Goal: Task Accomplishment & Management: Complete application form

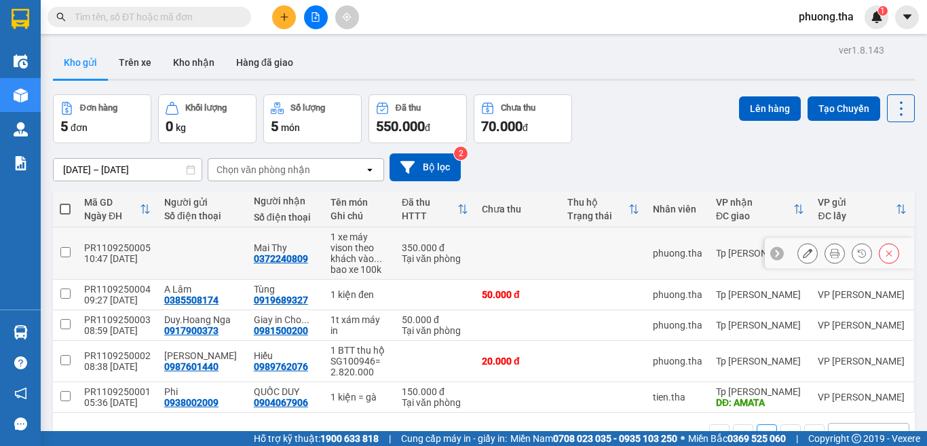
click at [825, 258] on button at bounding box center [834, 254] width 19 height 24
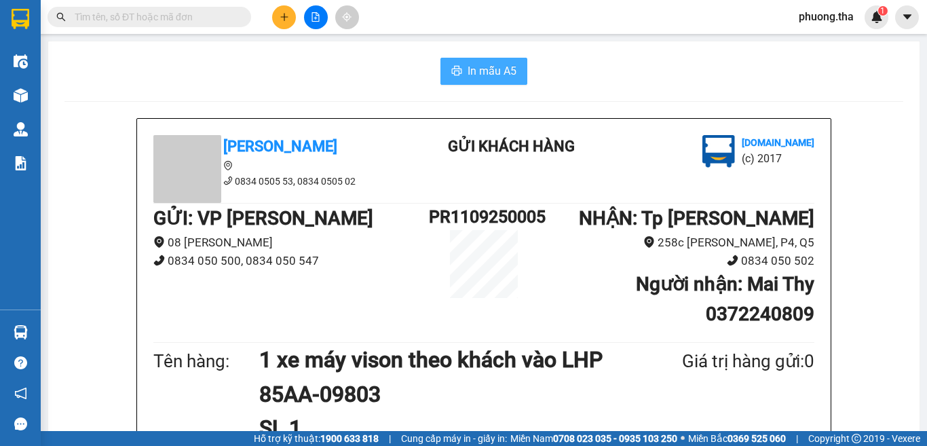
click at [457, 81] on button "In mẫu A5" at bounding box center [483, 71] width 87 height 27
click at [23, 98] on img at bounding box center [21, 95] width 14 height 14
click at [25, 93] on img at bounding box center [21, 95] width 14 height 14
click at [26, 91] on img at bounding box center [21, 95] width 14 height 14
click at [28, 89] on div at bounding box center [21, 95] width 24 height 24
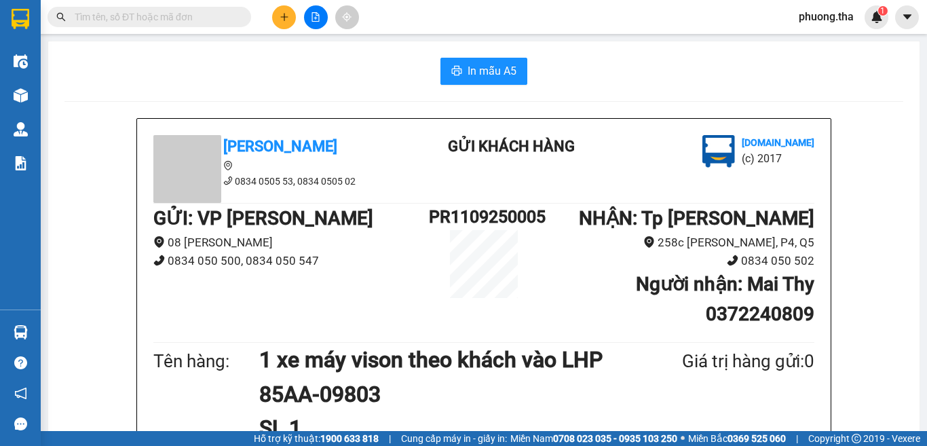
click at [28, 89] on div at bounding box center [21, 95] width 24 height 24
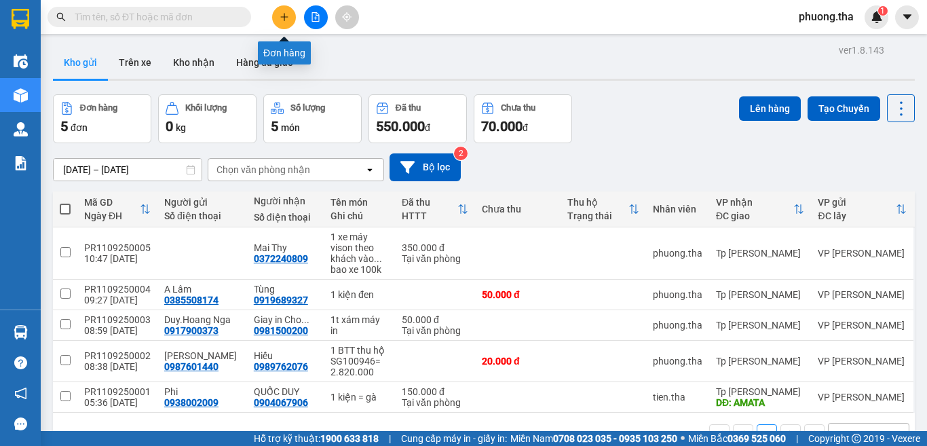
click at [285, 17] on icon "plus" at bounding box center [283, 16] width 7 height 1
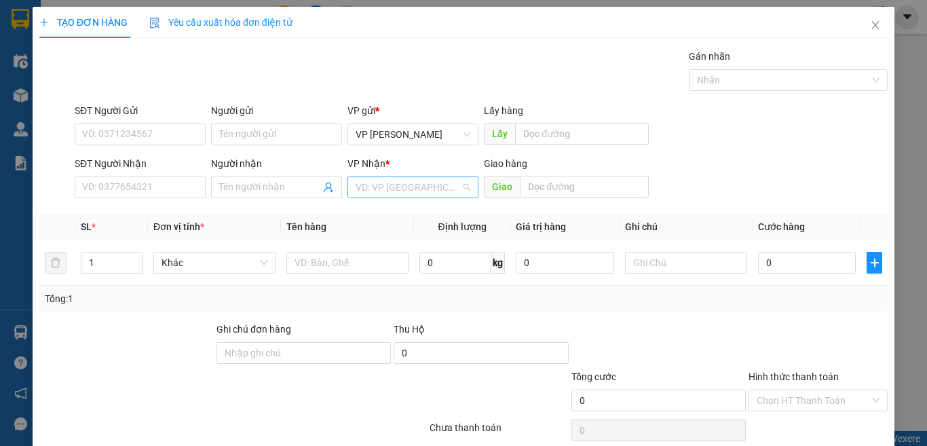
click at [402, 186] on input "search" at bounding box center [407, 187] width 105 height 20
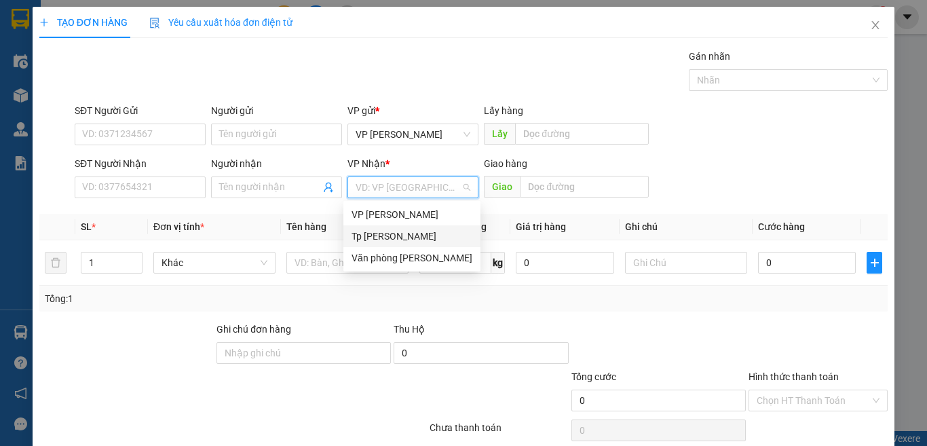
click at [396, 237] on div "Tp [PERSON_NAME]" at bounding box center [411, 236] width 121 height 15
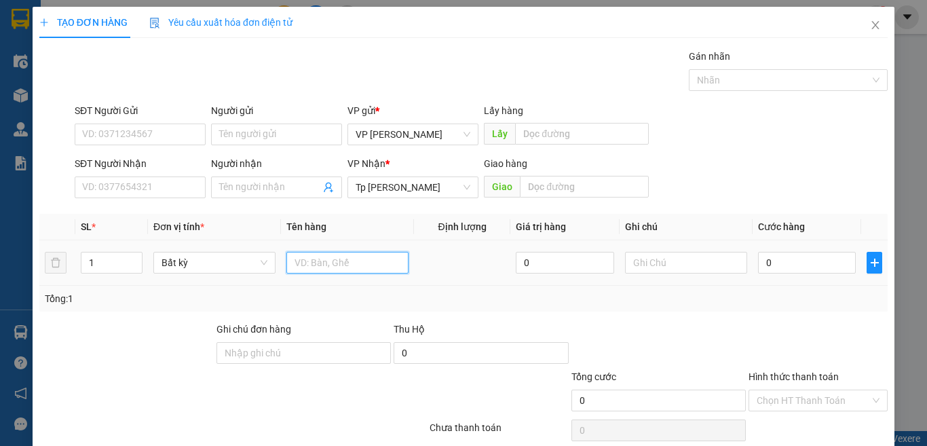
click at [334, 263] on input "text" at bounding box center [347, 263] width 122 height 22
click at [788, 261] on input "0" at bounding box center [807, 263] width 98 height 22
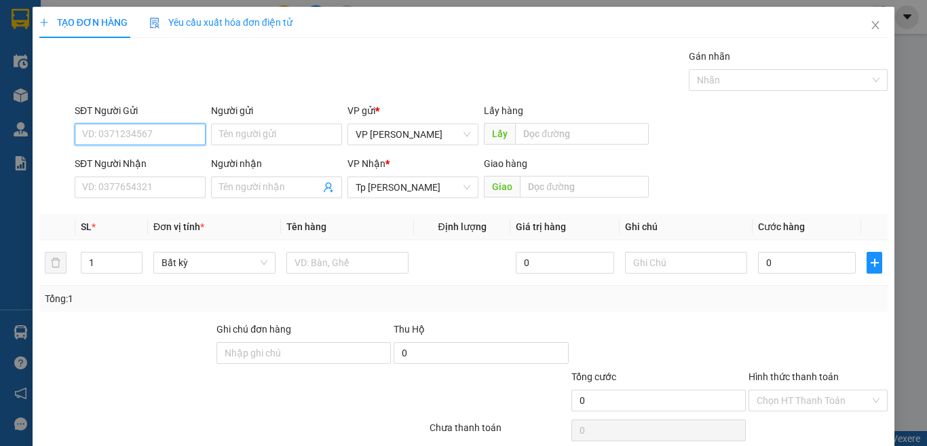
click at [145, 127] on input "SĐT Người Gửi" at bounding box center [140, 134] width 131 height 22
click at [151, 182] on input "SĐT Người Nhận" at bounding box center [140, 187] width 131 height 22
type input "1"
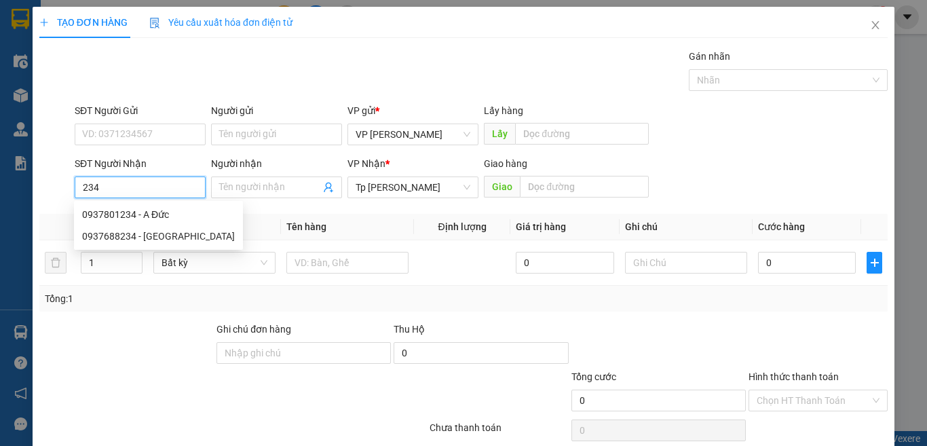
click at [115, 187] on input "234" at bounding box center [140, 187] width 131 height 22
drag, startPoint x: 141, startPoint y: 208, endPoint x: 233, endPoint y: 188, distance: 93.7
click at [141, 208] on div "0937801234 - A Đức" at bounding box center [158, 214] width 153 height 15
type input "0937801234"
type input "A Đức"
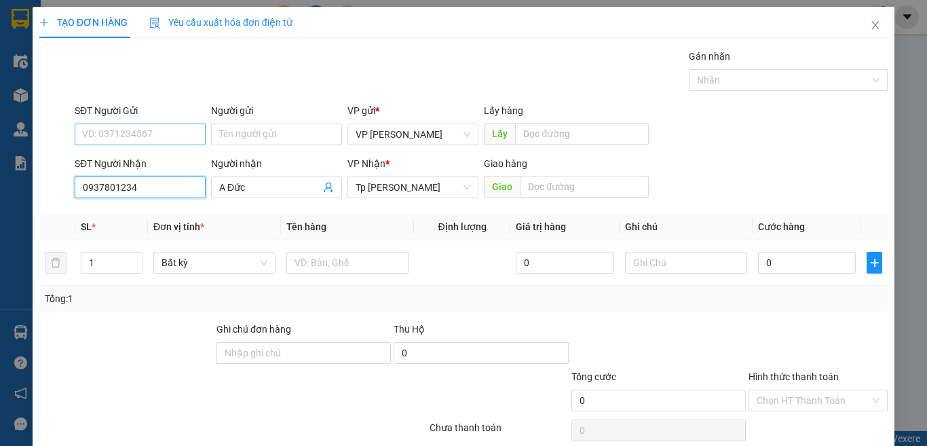
type input "0937801234"
click at [171, 127] on input "SĐT Người Gửi" at bounding box center [140, 134] width 131 height 22
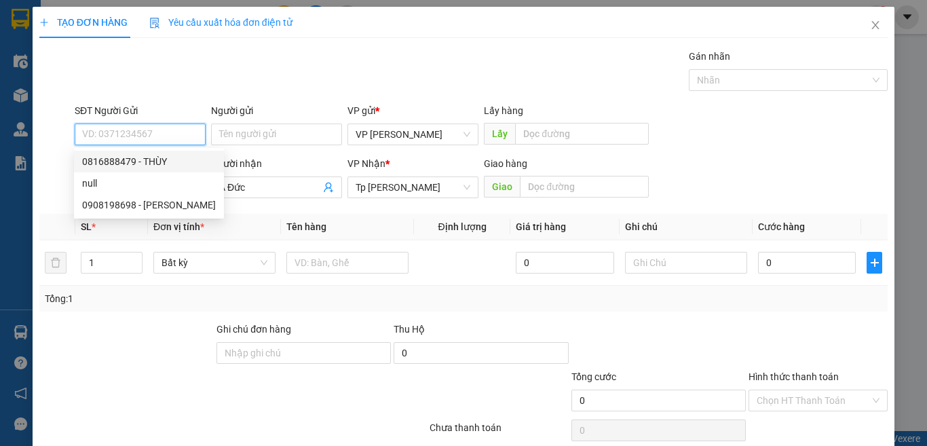
click at [166, 161] on div "0816888479 - THÙY" at bounding box center [149, 161] width 134 height 15
type input "0816888479"
type input "THÙY"
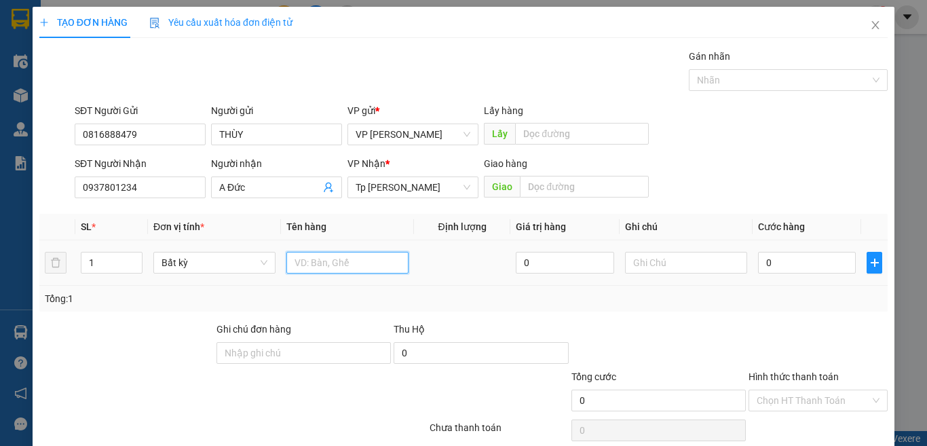
drag, startPoint x: 312, startPoint y: 271, endPoint x: 312, endPoint y: 263, distance: 7.5
click at [312, 269] on input "text" at bounding box center [347, 263] width 122 height 22
paste input "óp"
paste input "ốp"
type input "1t xốp"
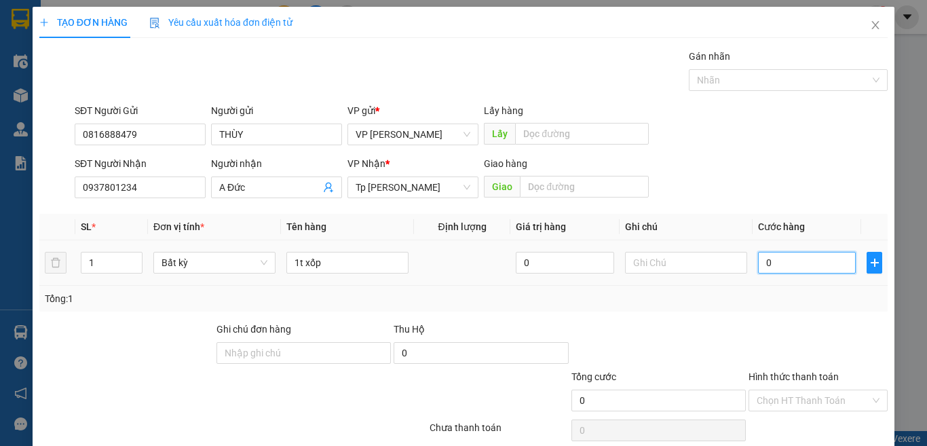
click at [787, 268] on input "0" at bounding box center [807, 263] width 98 height 22
type input "3"
type input "30"
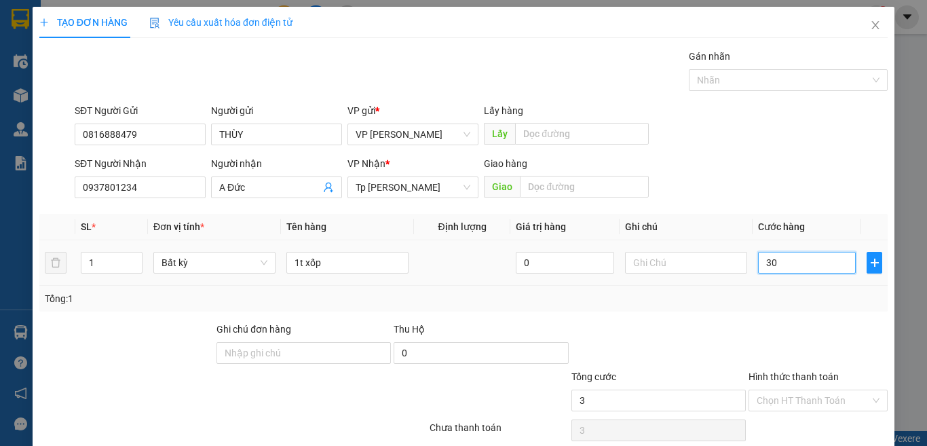
type input "30"
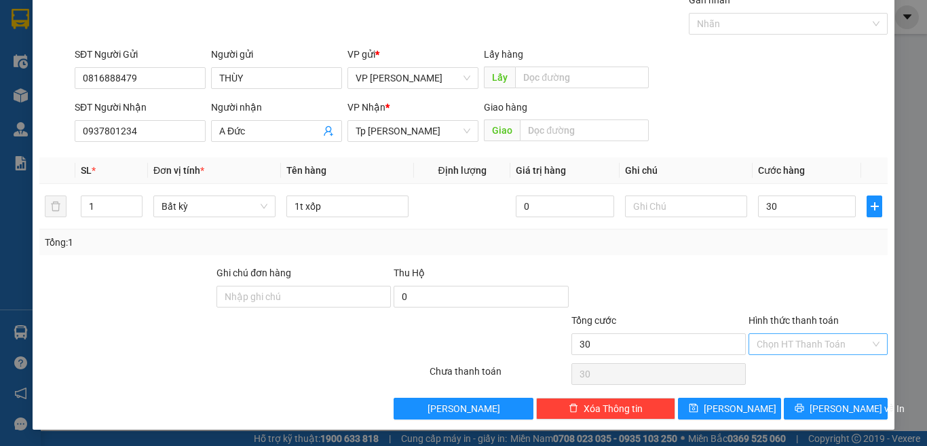
type input "30.000"
click at [819, 343] on input "Hình thức thanh toán" at bounding box center [812, 344] width 113 height 20
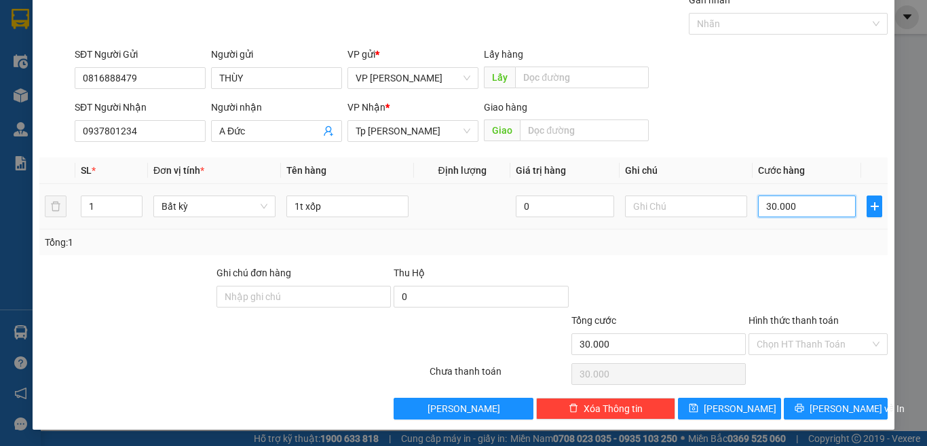
click at [800, 208] on input "30.000" at bounding box center [807, 206] width 98 height 22
click at [765, 275] on div at bounding box center [818, 288] width 142 height 47
click at [836, 323] on div "Hình thức thanh toán" at bounding box center [817, 323] width 139 height 20
click at [811, 332] on div "Hình thức thanh toán Chọn HT Thanh Toán" at bounding box center [817, 336] width 139 height 47
click at [805, 343] on input "Hình thức thanh toán" at bounding box center [812, 344] width 113 height 20
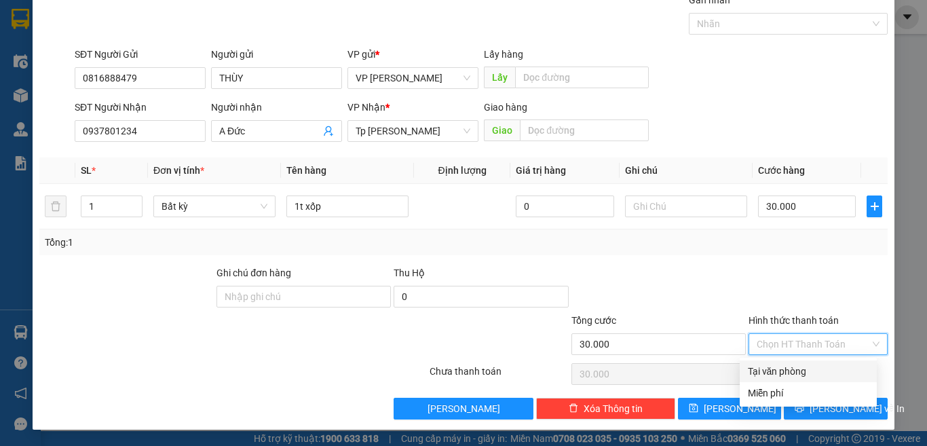
click at [767, 373] on div "Tại văn phòng" at bounding box center [808, 371] width 121 height 15
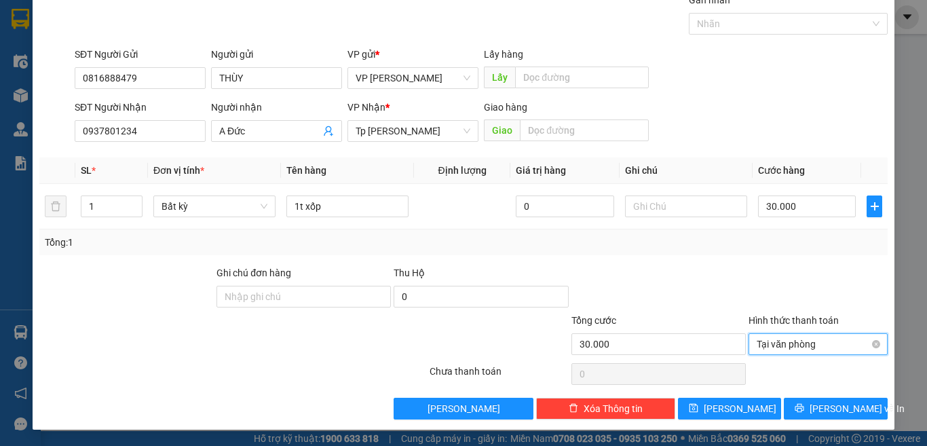
click at [798, 344] on span "Tại văn phòng" at bounding box center [817, 344] width 123 height 20
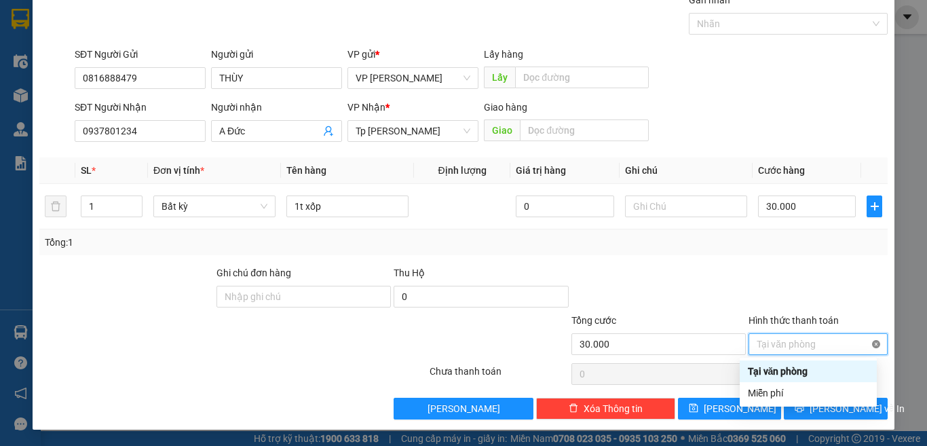
type input "30.000"
click at [802, 280] on div at bounding box center [818, 288] width 142 height 47
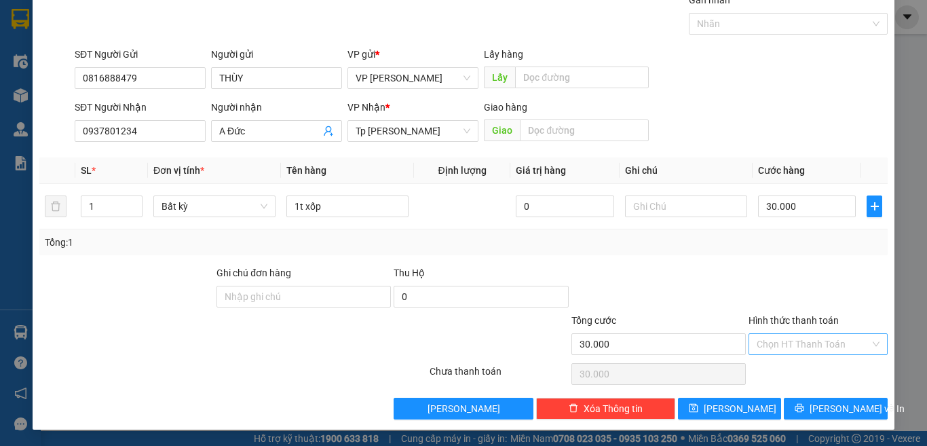
click at [820, 277] on div at bounding box center [818, 288] width 142 height 47
click at [596, 407] on span "Xóa Thông tin" at bounding box center [612, 408] width 59 height 15
type input "0"
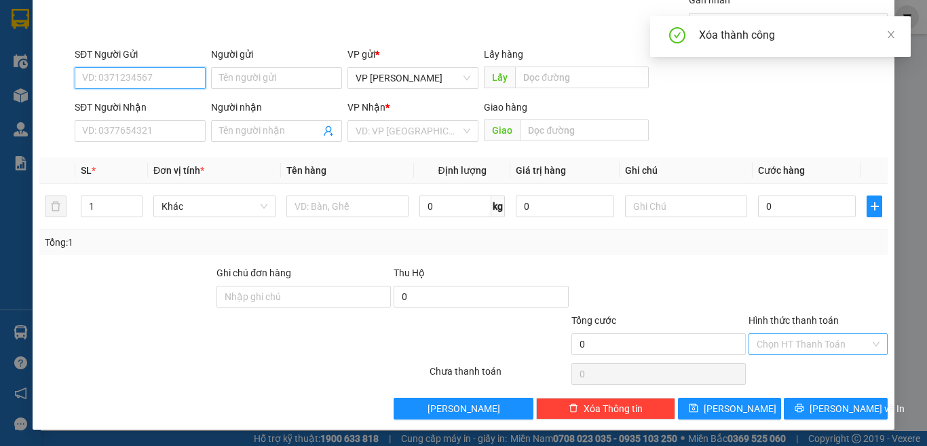
click at [167, 76] on input "SĐT Người Gửi" at bounding box center [140, 78] width 131 height 22
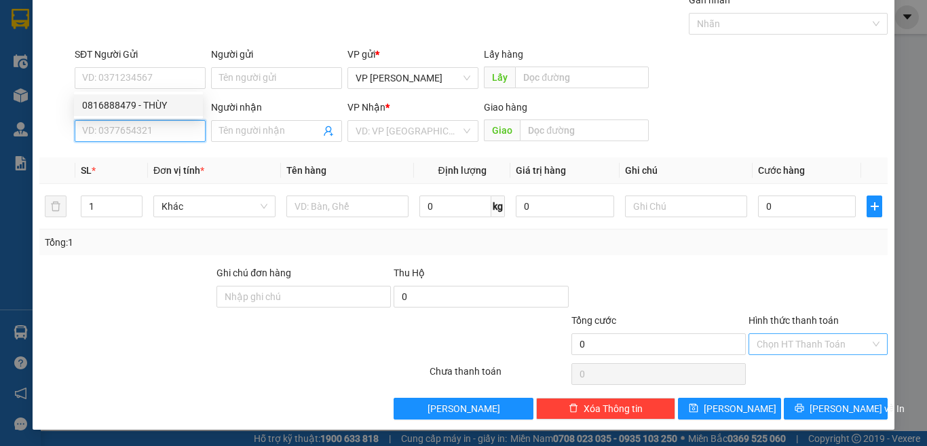
click at [126, 133] on input "SĐT Người Nhận" at bounding box center [140, 131] width 131 height 22
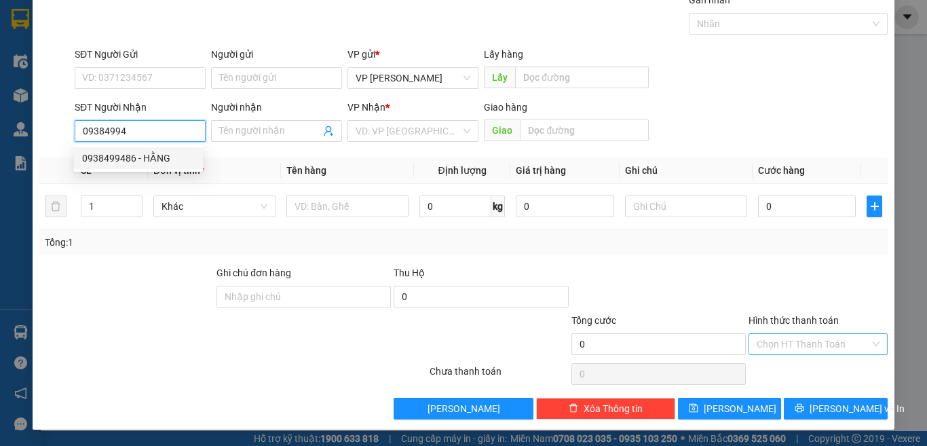
click at [145, 157] on div "0938499486 - HẰNG" at bounding box center [138, 158] width 113 height 15
type input "0938499486"
type input "HẰNG"
type input "0938499486"
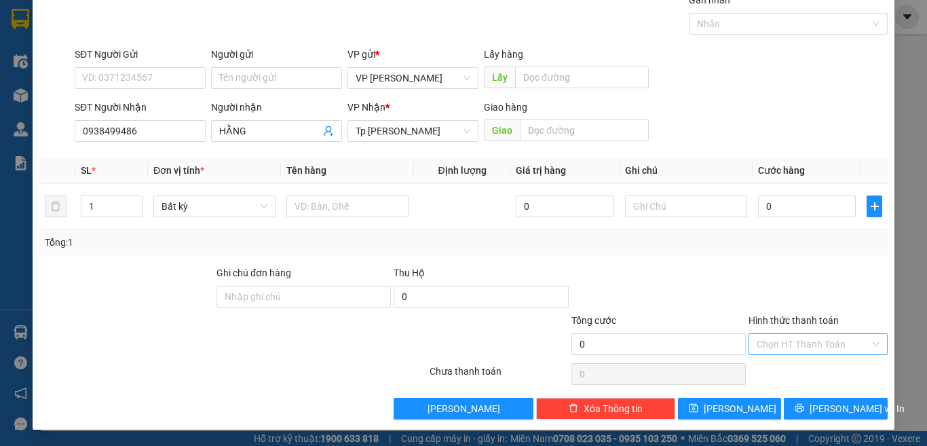
click at [133, 66] on div "SĐT Người Gửi" at bounding box center [140, 57] width 131 height 20
click at [137, 71] on input "SĐT Người Gửi" at bounding box center [140, 78] width 131 height 22
click at [136, 75] on input "SĐT Người Gửi" at bounding box center [140, 78] width 131 height 22
click at [135, 75] on input "SĐT Người Gửi" at bounding box center [140, 78] width 131 height 22
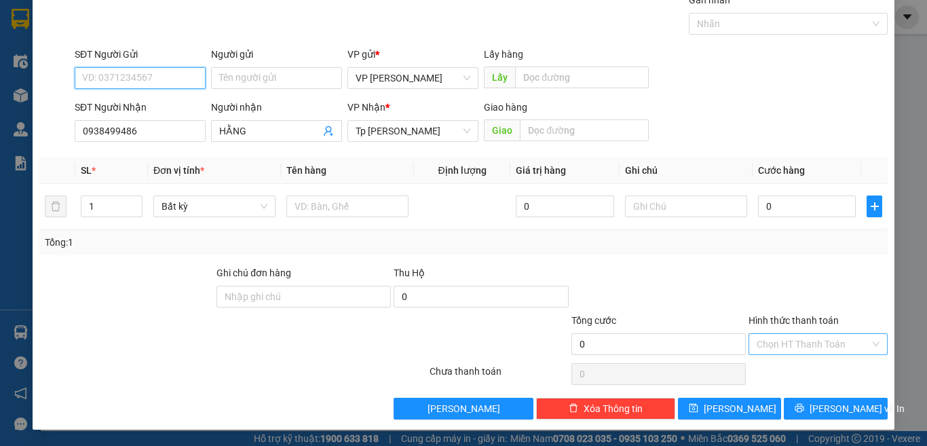
click at [134, 75] on input "SĐT Người Gửi" at bounding box center [140, 78] width 131 height 22
click at [164, 107] on div "0919310464 - [PERSON_NAME]" at bounding box center [149, 105] width 134 height 15
type input "0919310464"
type input "[PERSON_NAME]"
drag, startPoint x: 155, startPoint y: 74, endPoint x: 39, endPoint y: 73, distance: 116.0
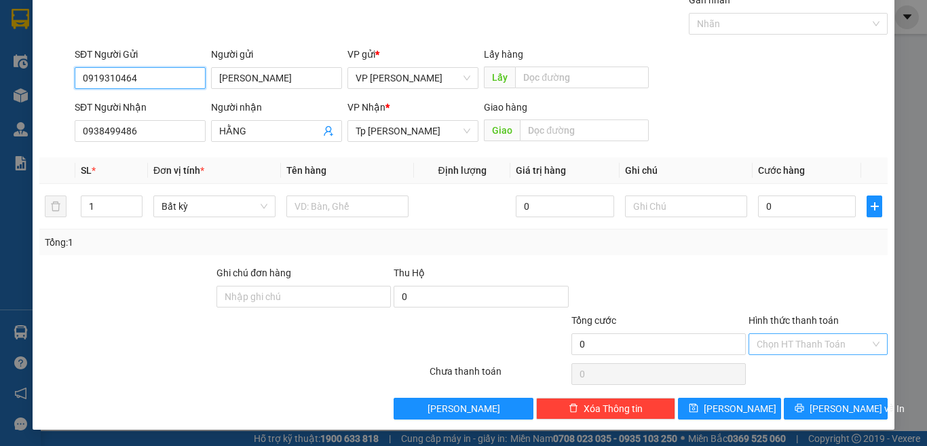
click at [35, 77] on div "TẠO ĐƠN HÀNG Yêu cầu xuất hóa đơn điện tử Transit Pickup Surcharge Ids Transit …" at bounding box center [464, 189] width 862 height 479
click at [159, 113] on div "0919857555 - thảo MŨ TRÔM" at bounding box center [145, 105] width 142 height 22
type input "0919857555"
type input "thảo MŨ TRÔM"
type input "0919857555"
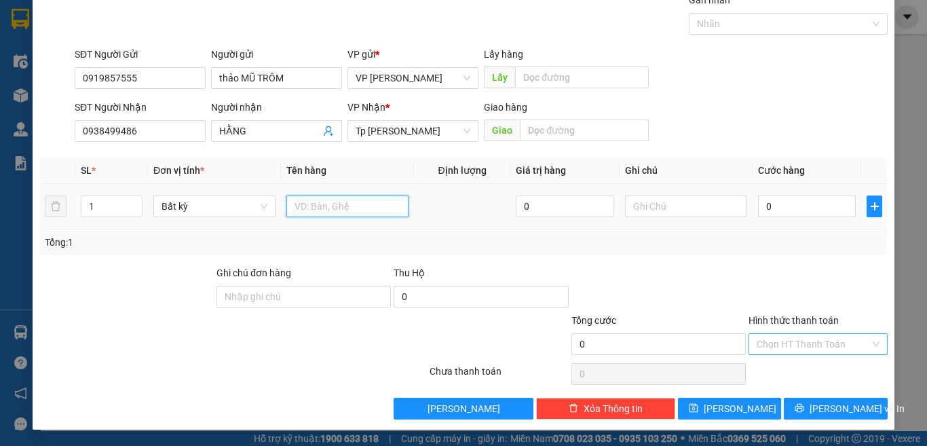
click at [340, 206] on input "text" at bounding box center [347, 206] width 122 height 22
paste input "á"
paste input "ủ"
paste input "ô"
type input "2t xám /mủ trôm"
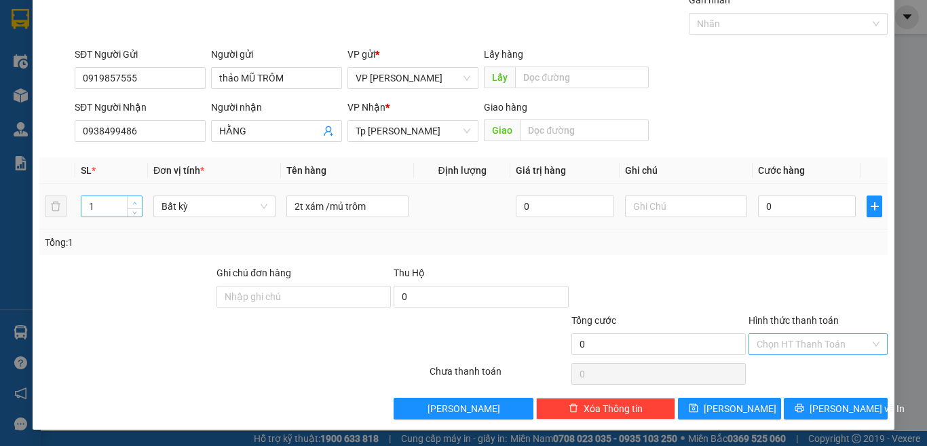
click at [134, 201] on icon "up" at bounding box center [134, 203] width 5 height 5
type input "2"
click at [131, 257] on div "Transit Pickup Surcharge Ids Transit Deliver Surcharge Ids Transit Deliver Surc…" at bounding box center [463, 206] width 848 height 427
click at [769, 209] on input "0" at bounding box center [807, 206] width 98 height 22
type input "6"
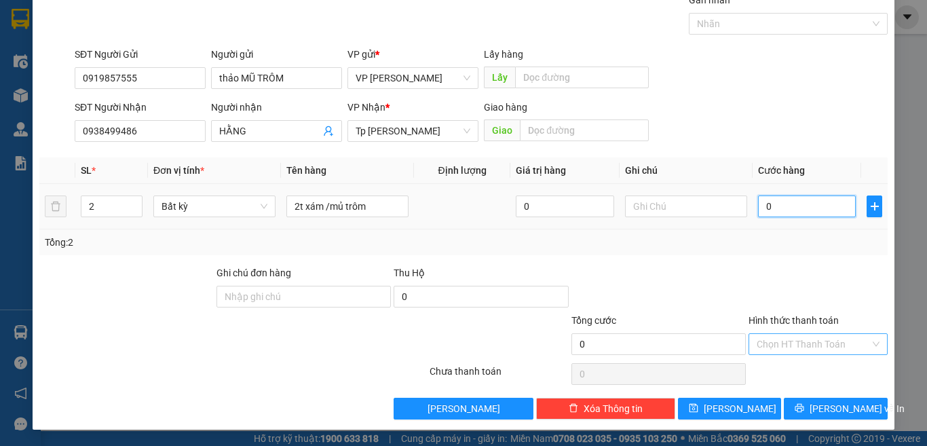
type input "6"
type input "60"
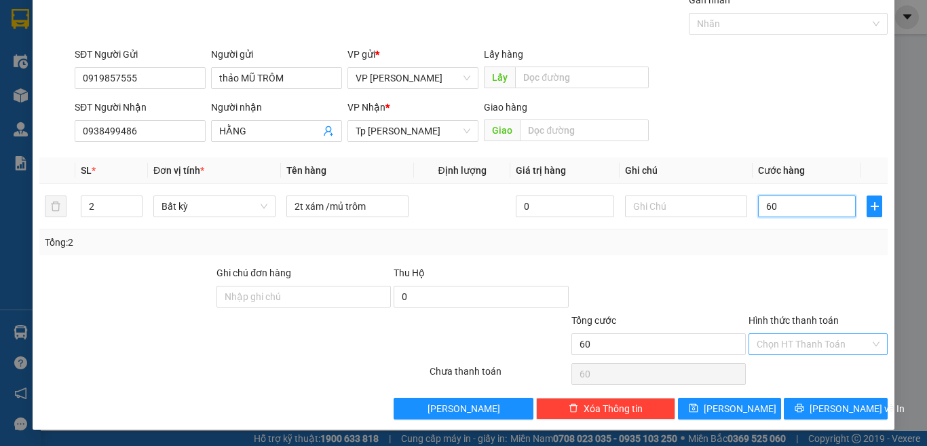
click at [800, 333] on div "Chọn HT Thanh Toán" at bounding box center [817, 344] width 139 height 22
type input "60.000"
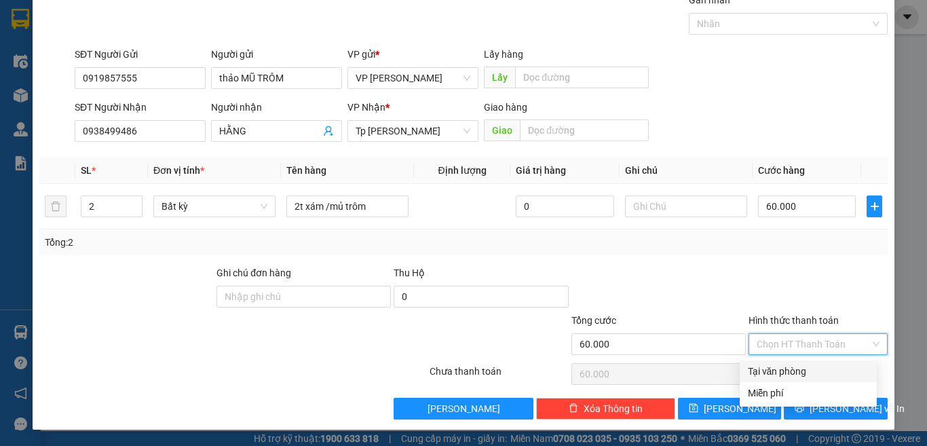
click at [798, 371] on div "Tại văn phòng" at bounding box center [808, 371] width 121 height 15
type input "0"
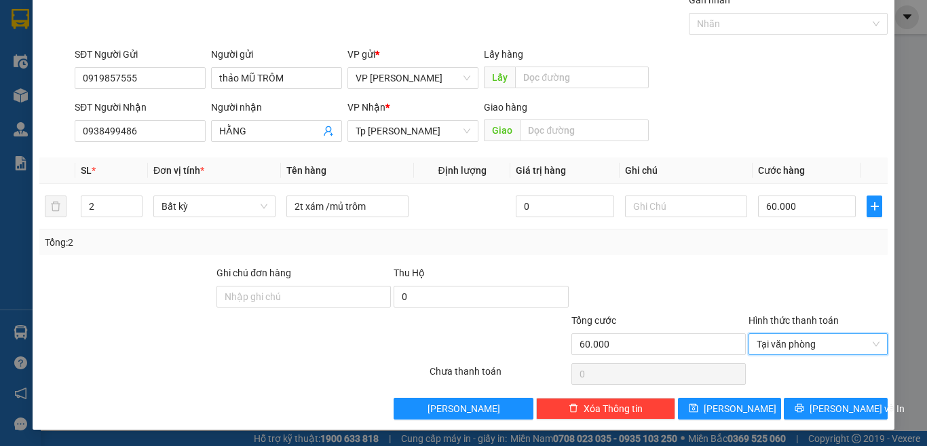
click at [784, 261] on div "Transit Pickup Surcharge Ids Transit Deliver Surcharge Ids Transit Deliver Surc…" at bounding box center [463, 206] width 848 height 427
drag, startPoint x: 812, startPoint y: 408, endPoint x: 823, endPoint y: 407, distance: 10.9
click at [823, 407] on button "[PERSON_NAME] và In" at bounding box center [836, 409] width 104 height 22
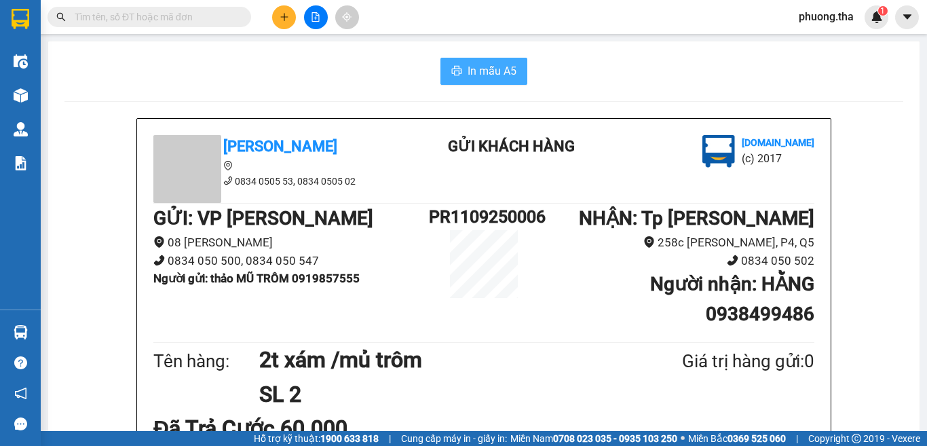
click at [492, 67] on span "In mẫu A5" at bounding box center [491, 70] width 49 height 17
click at [477, 75] on span "In mẫu A5" at bounding box center [491, 70] width 49 height 17
click at [467, 75] on span "In mẫu A5" at bounding box center [491, 70] width 49 height 17
click at [490, 76] on span "In mẫu A5" at bounding box center [491, 70] width 49 height 17
click at [227, 22] on input "text" at bounding box center [155, 16] width 160 height 15
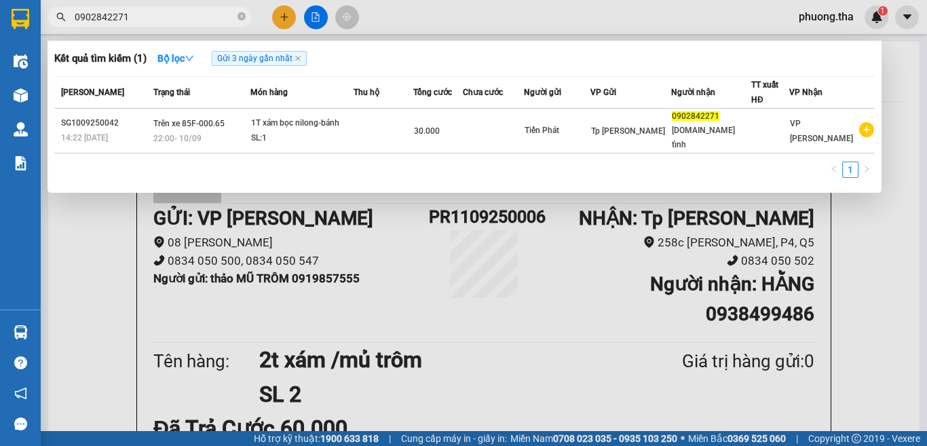
type input "0902842271"
click at [99, 280] on div at bounding box center [463, 223] width 927 height 446
click at [149, 7] on span "0902842271" at bounding box center [149, 17] width 204 height 20
click at [299, 56] on icon "close" at bounding box center [297, 58] width 7 height 7
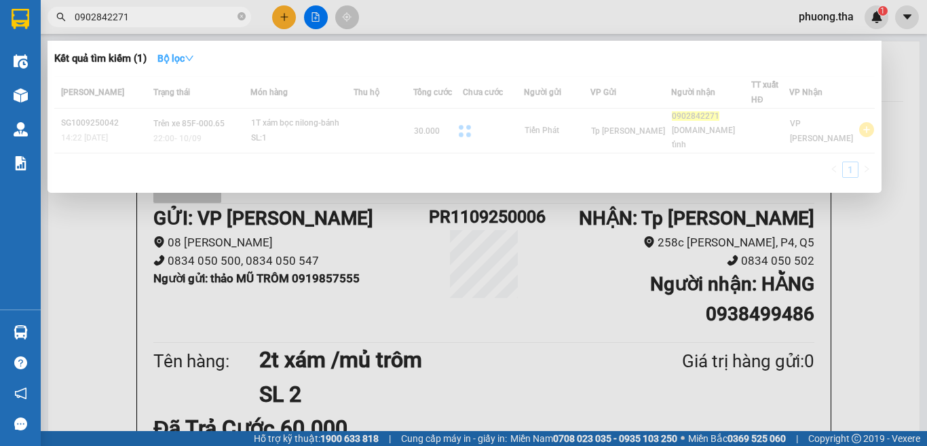
click at [187, 55] on strong "Bộ lọc" at bounding box center [175, 58] width 37 height 11
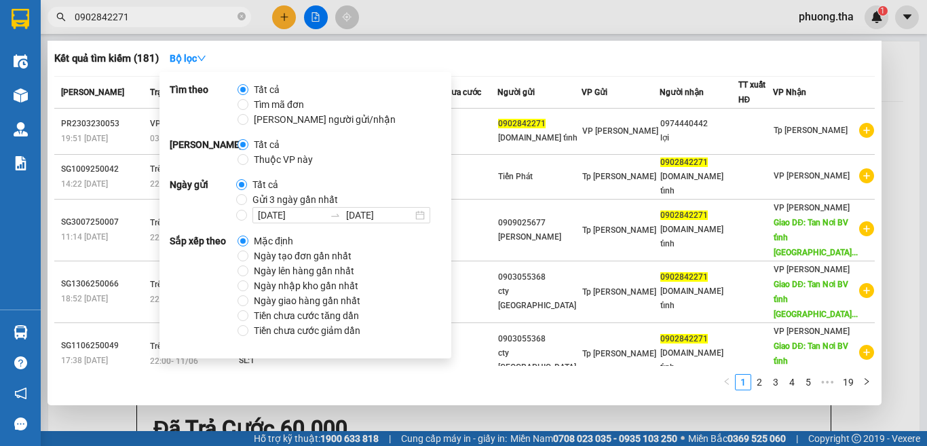
click at [270, 254] on span "Ngày tạo đơn gần nhất" at bounding box center [302, 255] width 109 height 15
click at [248, 254] on input "Ngày tạo đơn gần nhất" at bounding box center [242, 255] width 11 height 11
radio input "true"
radio input "false"
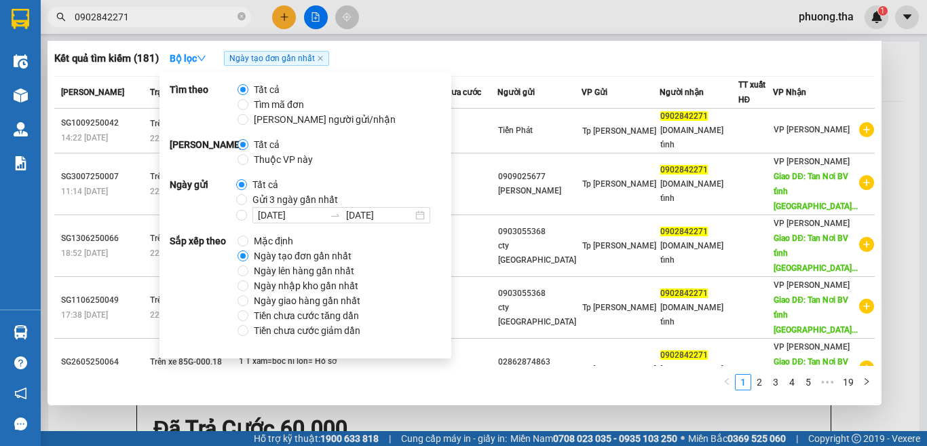
click at [528, 7] on div at bounding box center [463, 223] width 927 height 446
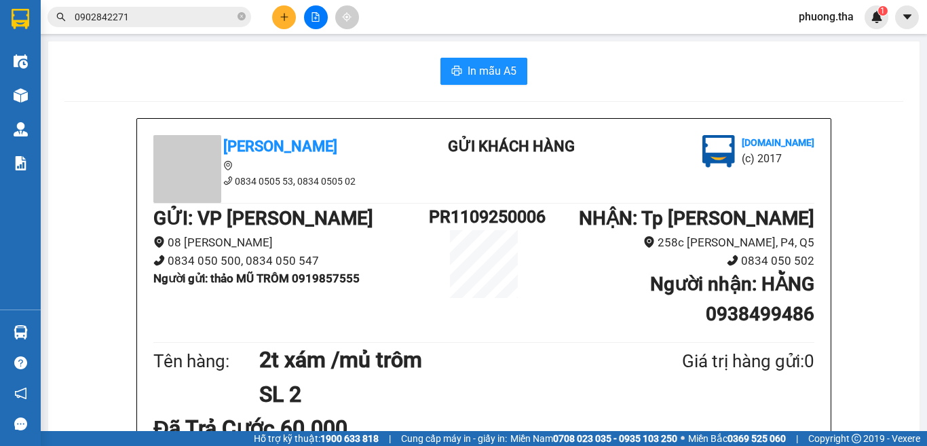
click at [220, 18] on input "0902842271" at bounding box center [155, 16] width 160 height 15
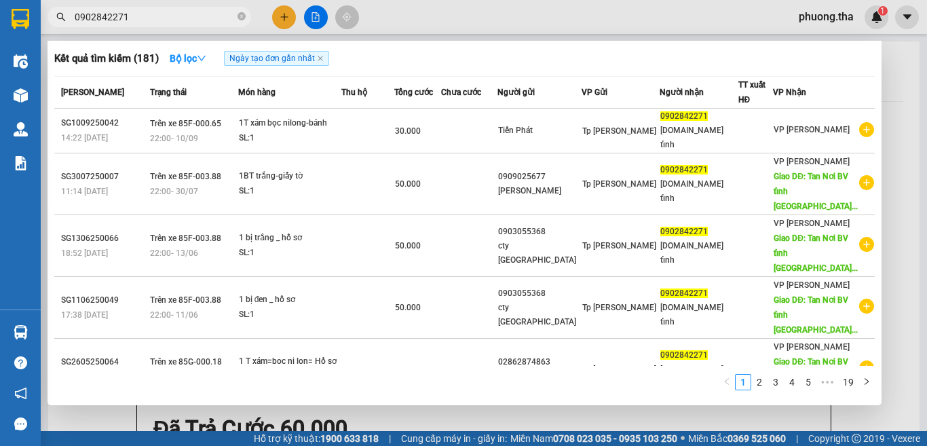
click at [898, 141] on div at bounding box center [463, 223] width 927 height 446
click at [195, 9] on input "0902842271" at bounding box center [155, 16] width 160 height 15
click at [894, 106] on div at bounding box center [463, 223] width 927 height 446
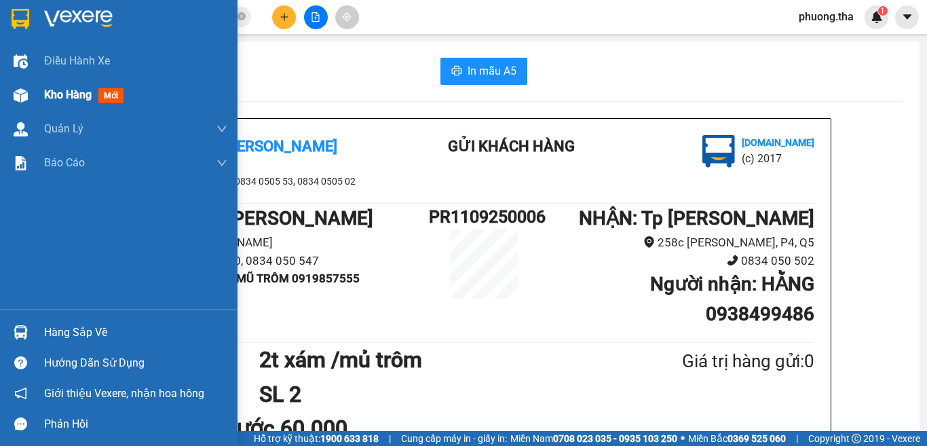
click at [54, 93] on span "Kho hàng" at bounding box center [67, 94] width 47 height 13
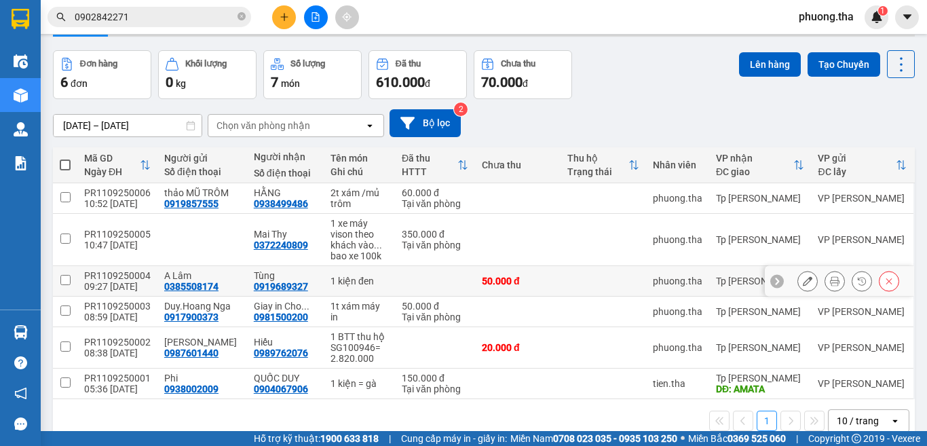
scroll to position [68, 0]
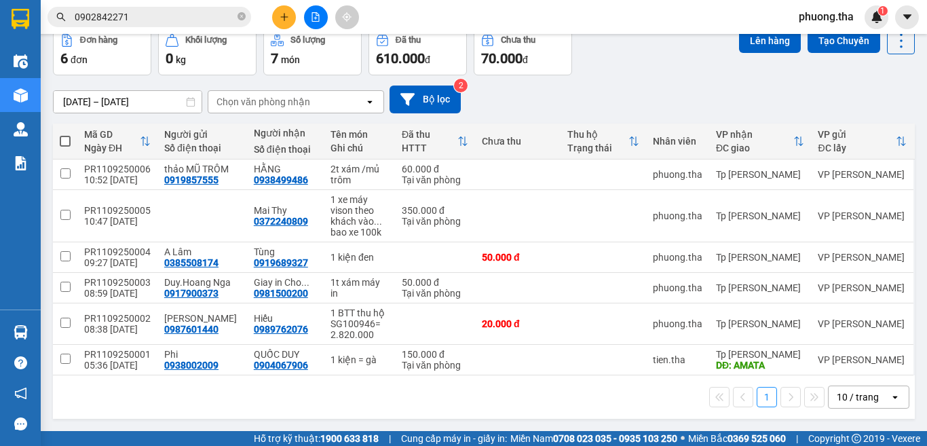
click at [198, 10] on input "0902842271" at bounding box center [155, 16] width 160 height 15
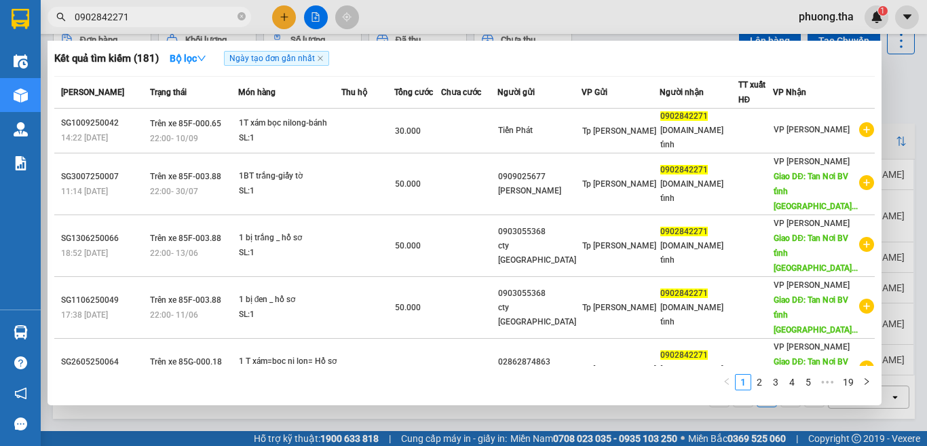
click at [198, 10] on input "0902842271" at bounding box center [155, 16] width 160 height 15
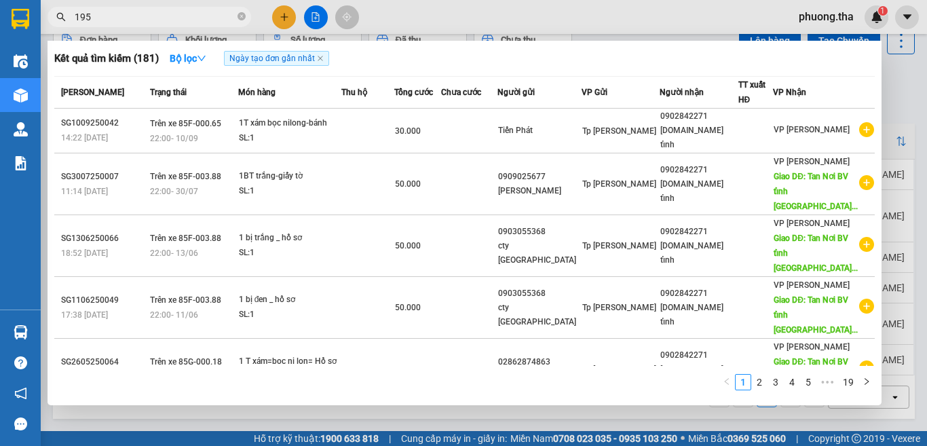
type input "1956"
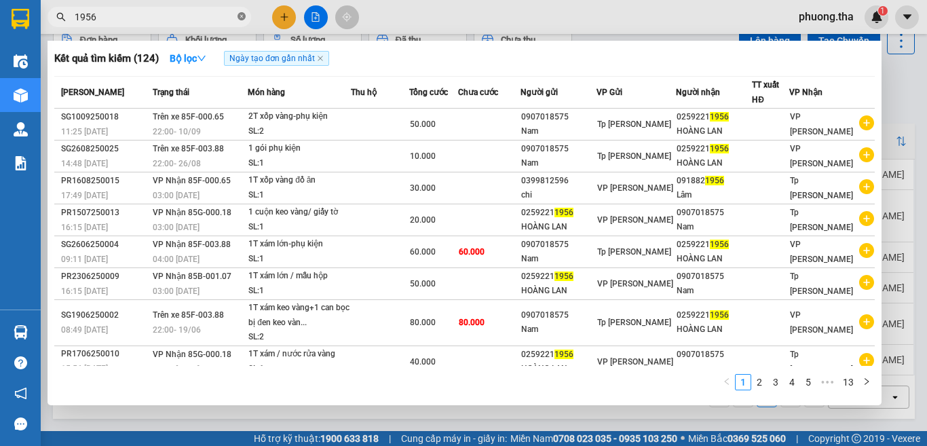
click at [240, 19] on icon "close-circle" at bounding box center [241, 16] width 8 height 8
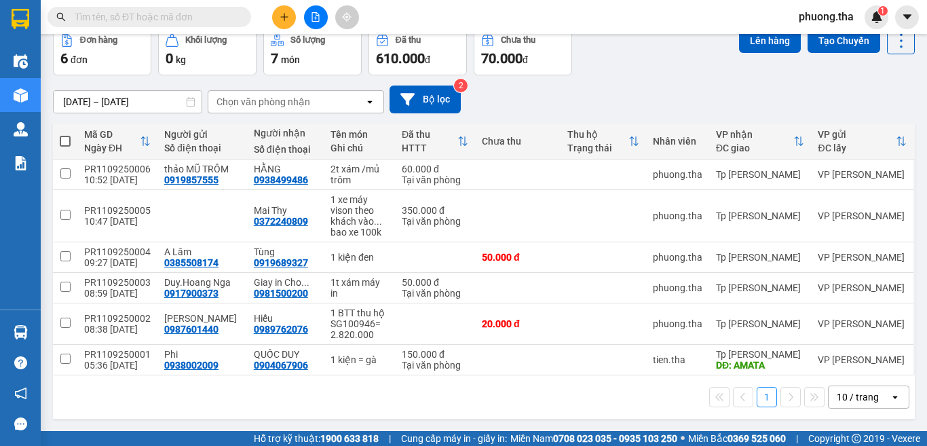
click at [228, 18] on input "text" at bounding box center [155, 16] width 160 height 15
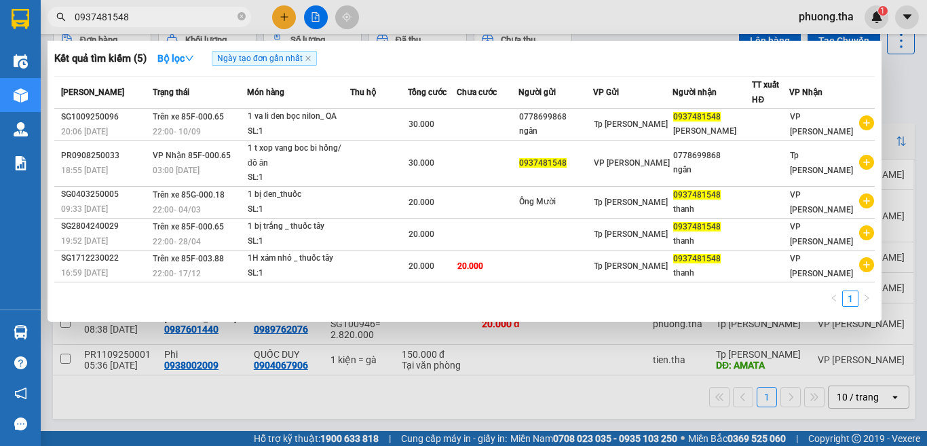
type input "0937481548"
